Goal: Transaction & Acquisition: Book appointment/travel/reservation

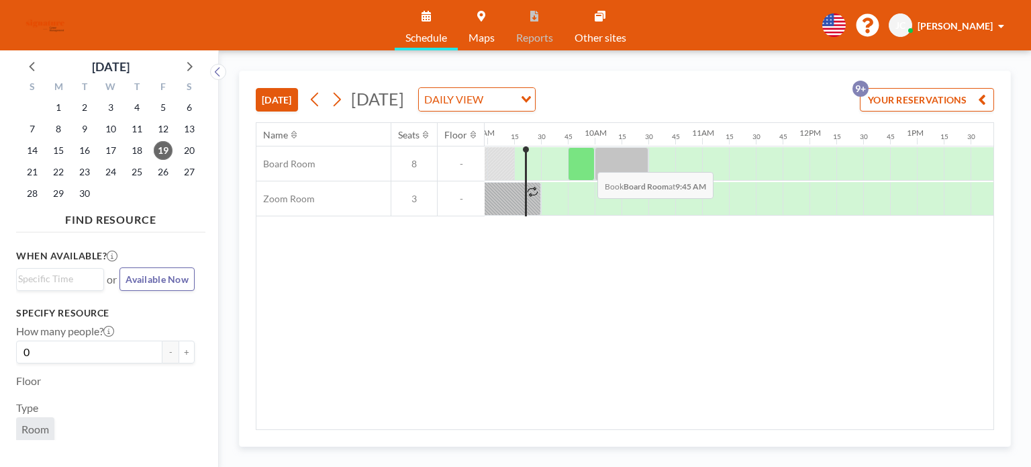
scroll to position [0, 967]
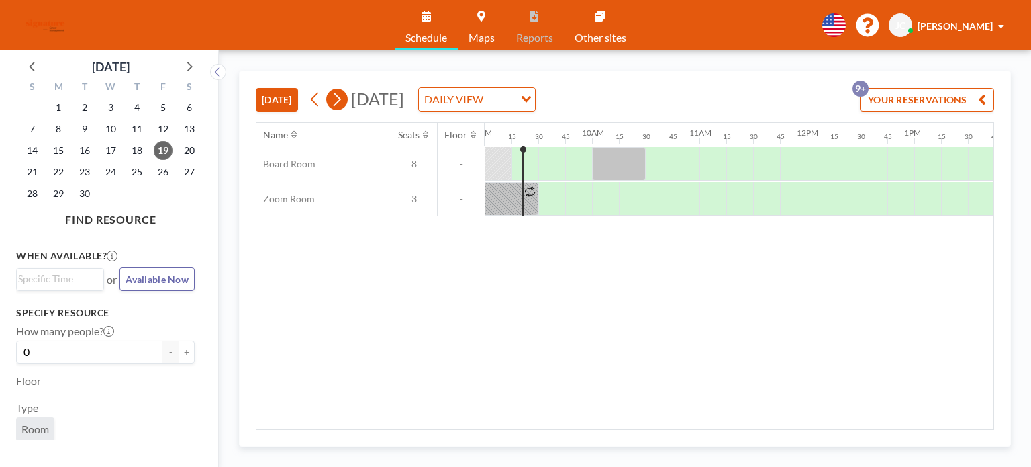
click at [343, 100] on icon at bounding box center [336, 99] width 13 height 20
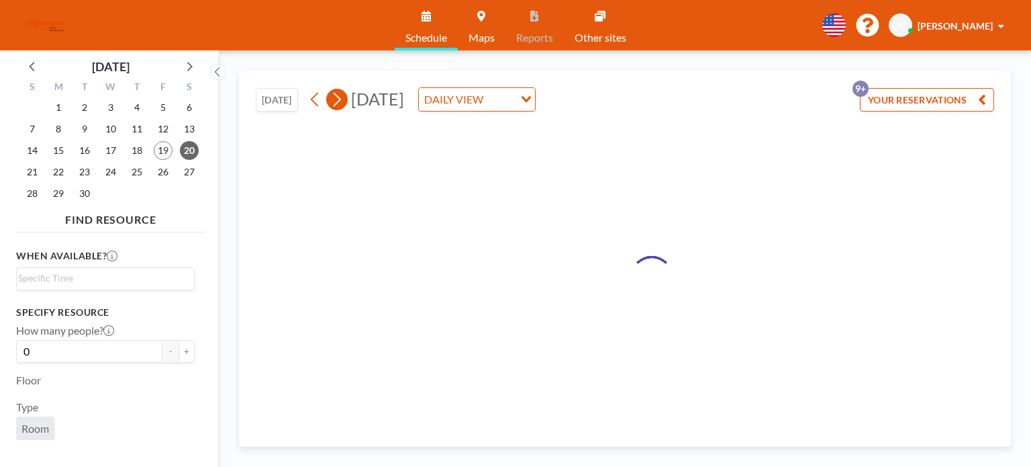
click at [343, 100] on icon at bounding box center [336, 99] width 13 height 20
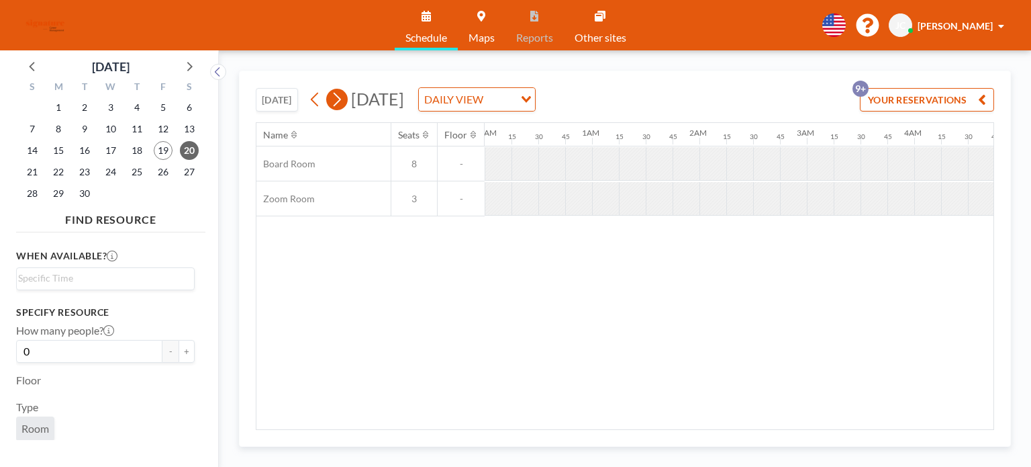
click at [343, 100] on icon at bounding box center [336, 99] width 13 height 20
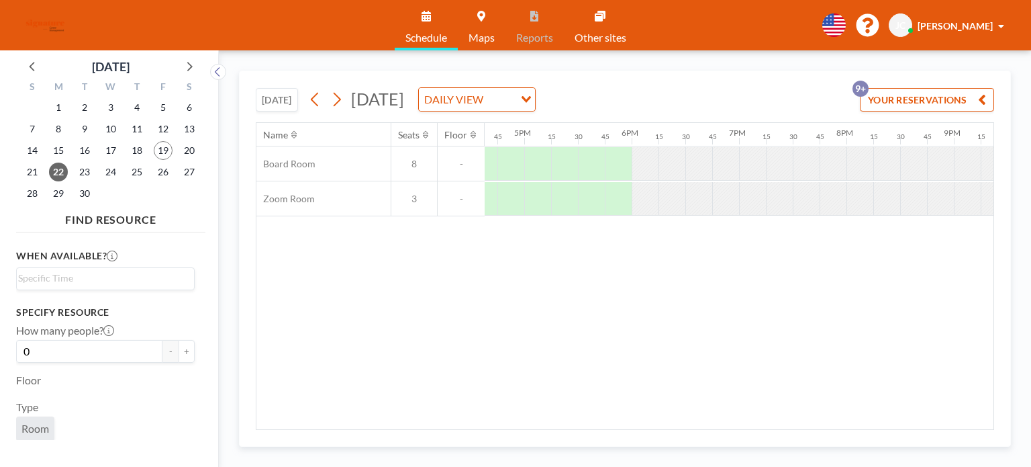
scroll to position [0, 1856]
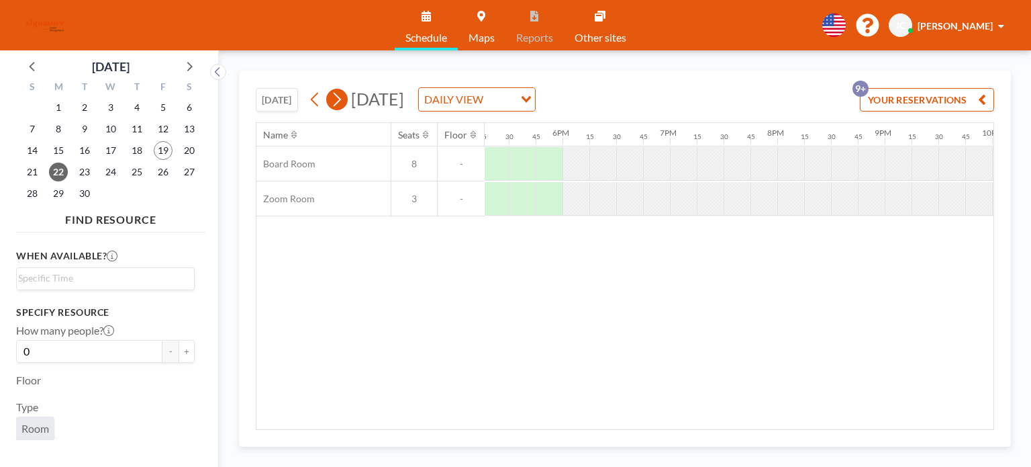
click at [333, 99] on icon at bounding box center [336, 99] width 13 height 20
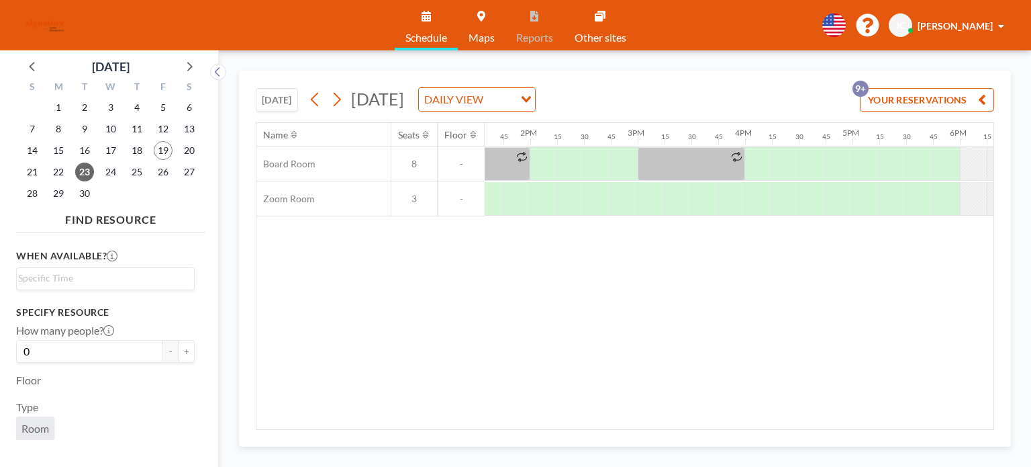
scroll to position [0, 1505]
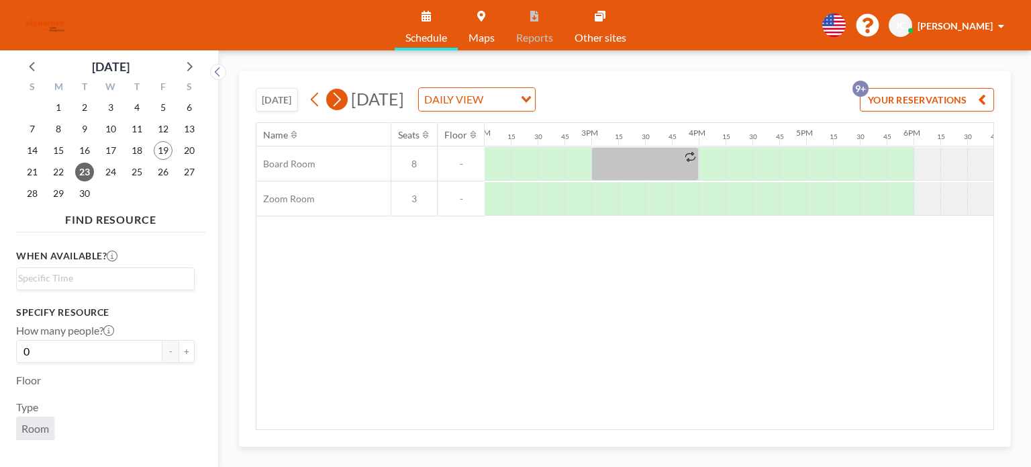
click at [340, 99] on icon at bounding box center [336, 99] width 13 height 20
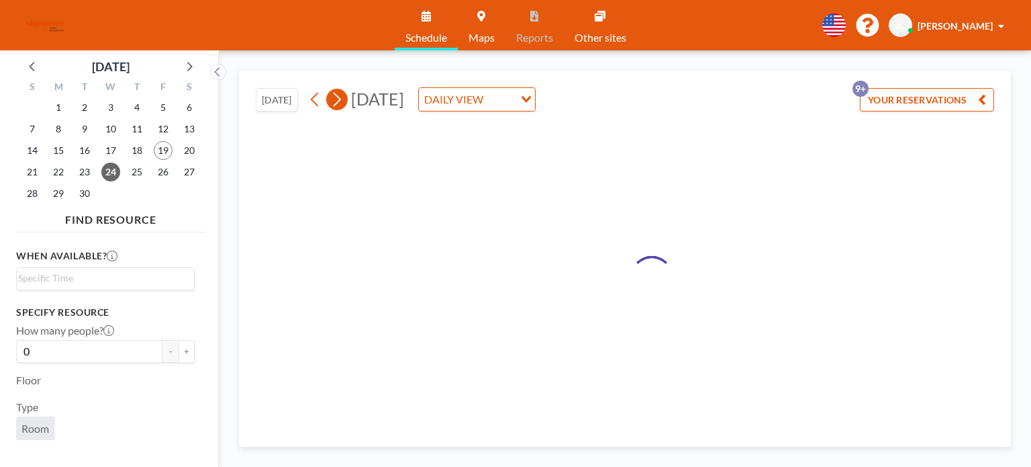
click at [340, 99] on icon at bounding box center [336, 99] width 13 height 20
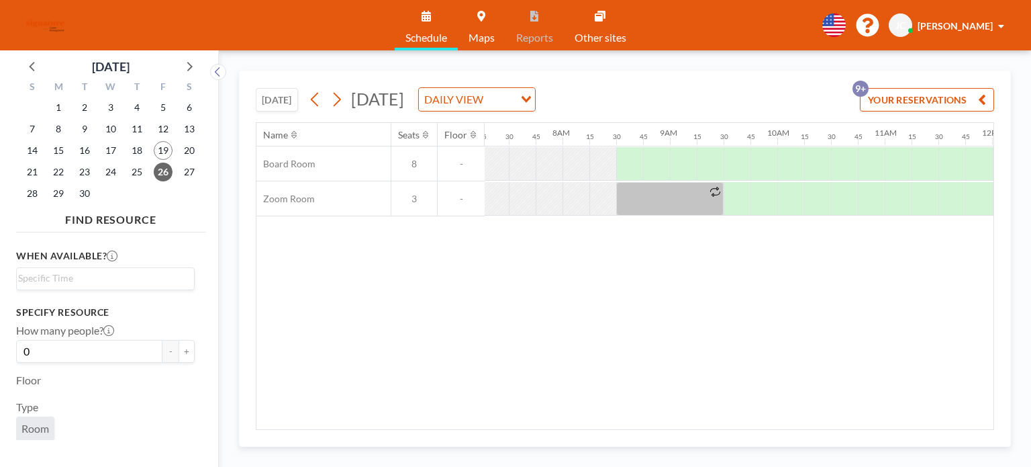
scroll to position [0, 833]
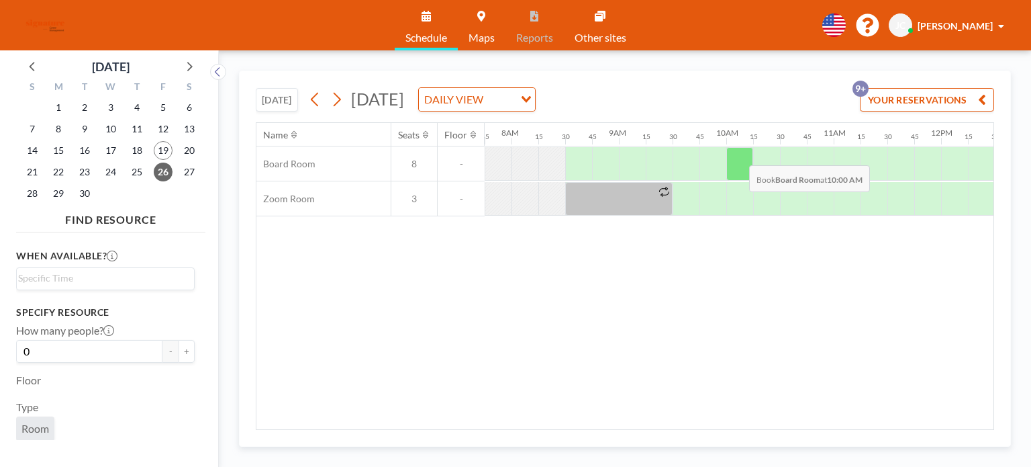
click at [739, 154] on div at bounding box center [740, 164] width 27 height 34
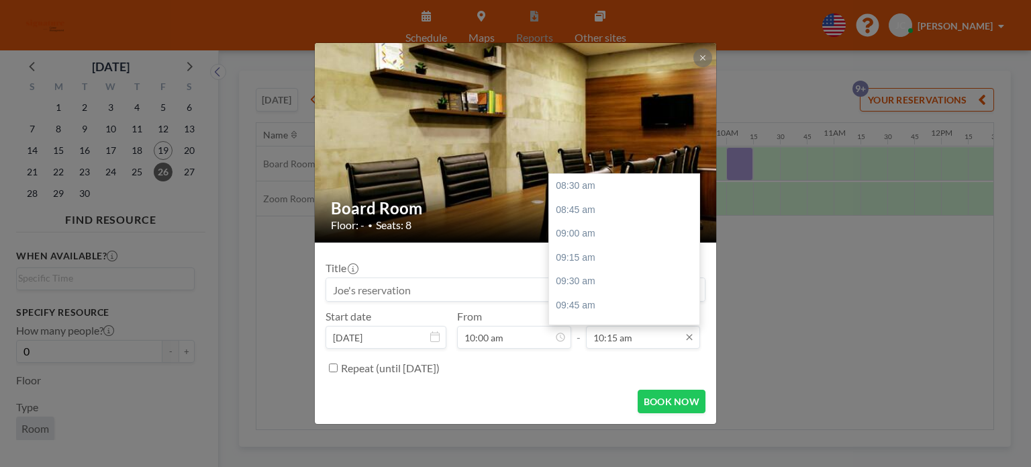
click at [661, 336] on input "10:15 am" at bounding box center [643, 337] width 114 height 23
click at [629, 216] on div "10:30 am" at bounding box center [627, 211] width 157 height 24
type input "10:30 am"
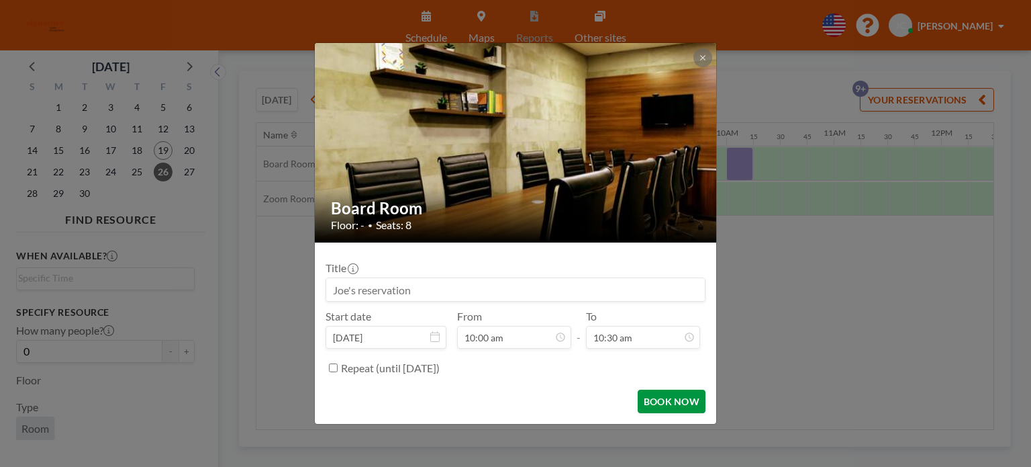
click at [666, 402] on button "BOOK NOW" at bounding box center [672, 401] width 68 height 24
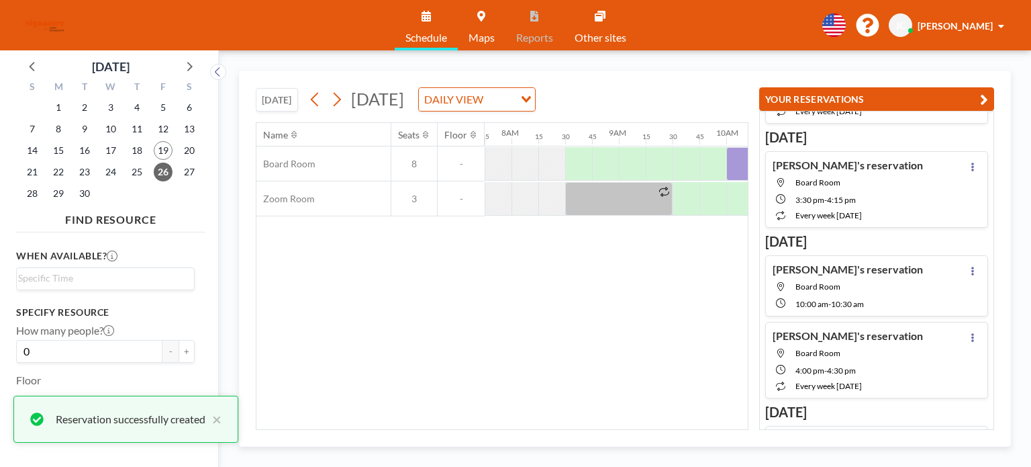
scroll to position [99, 0]
